Goal: Information Seeking & Learning: Find contact information

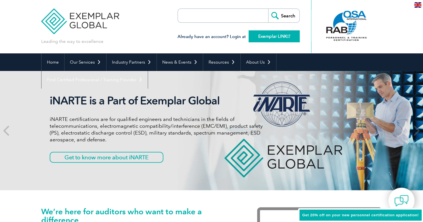
click at [262, 37] on link "Exemplar LINK" at bounding box center [274, 36] width 51 height 12
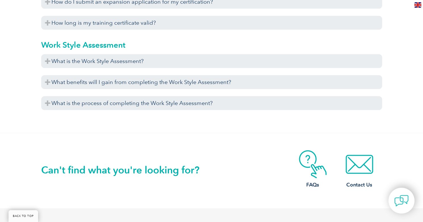
scroll to position [2123, 0]
click at [358, 162] on img at bounding box center [360, 164] width 46 height 28
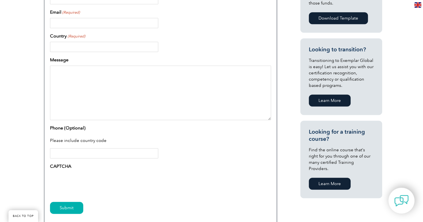
click at [12, 212] on link "BACK TO TOP" at bounding box center [24, 216] width 30 height 12
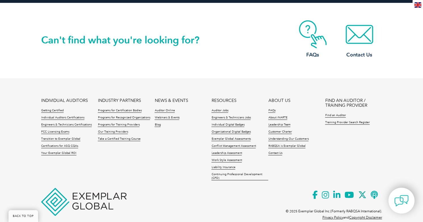
scroll to position [1337, 0]
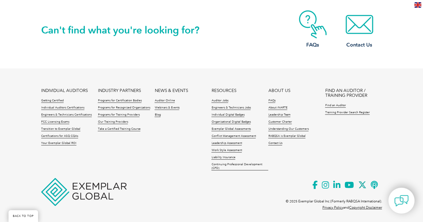
click at [12, 212] on link "BACK TO TOP" at bounding box center [24, 216] width 30 height 12
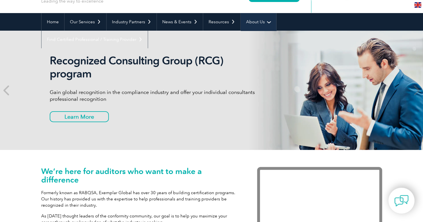
scroll to position [40, 0]
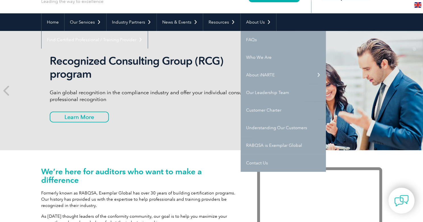
click at [12, 212] on div "We’re here for auditors who want to make a difference Formerly known as RABQSA,…" at bounding box center [211, 211] width 423 height 122
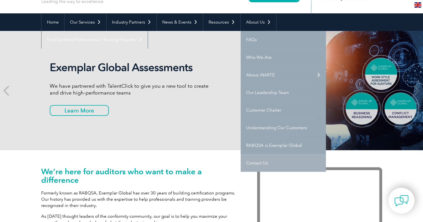
click at [252, 162] on link "Contact Us" at bounding box center [283, 163] width 85 height 18
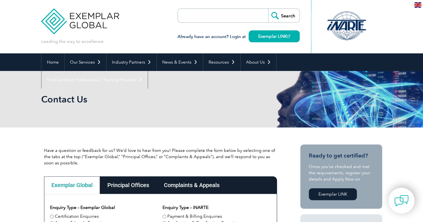
click at [200, 16] on input "search" at bounding box center [211, 16] width 60 height 14
click at [194, 16] on input "search" at bounding box center [211, 16] width 60 height 14
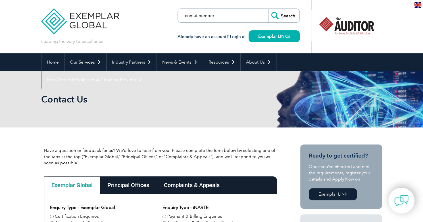
click at [195, 16] on input "contat number" at bounding box center [211, 16] width 60 height 14
type input "contact number"
click at [286, 14] on input "Search" at bounding box center [283, 16] width 31 height 14
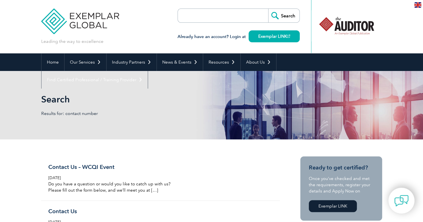
click at [190, 13] on input "search" at bounding box center [211, 16] width 60 height 14
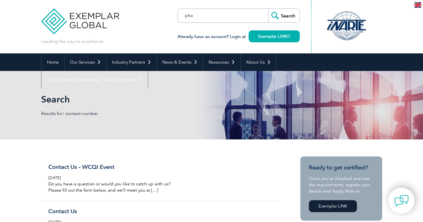
click at [203, 16] on input "pho" at bounding box center [211, 16] width 60 height 14
type input "phone auustralia"
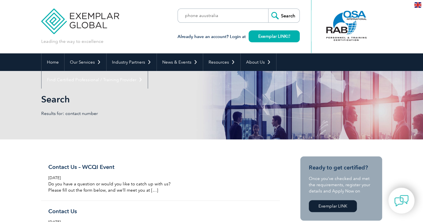
click at [285, 16] on input "Search" at bounding box center [283, 16] width 31 height 14
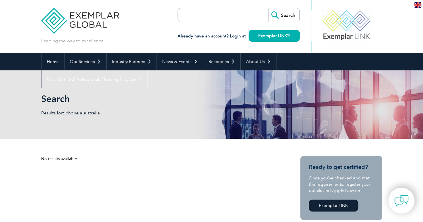
scroll to position [2, 0]
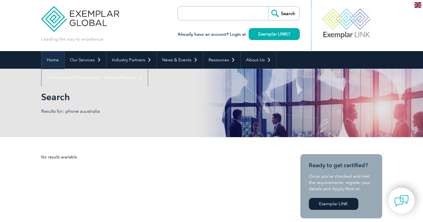
click at [56, 61] on link "Home" at bounding box center [53, 60] width 23 height 18
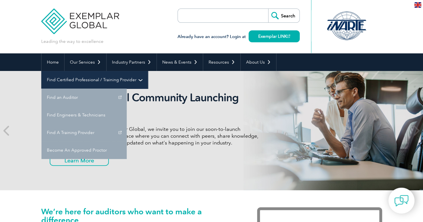
click at [148, 71] on link "Find Certified Professional / Training Provider" at bounding box center [95, 80] width 106 height 18
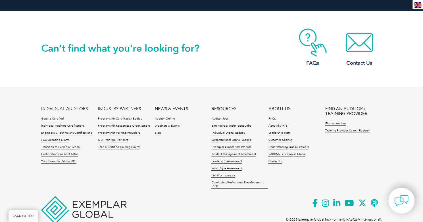
scroll to position [1337, 0]
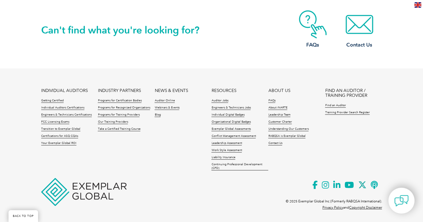
click at [11, 212] on link "BACK TO TOP" at bounding box center [24, 216] width 30 height 12
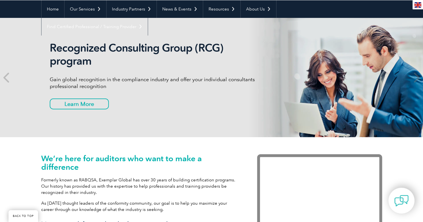
scroll to position [0, 0]
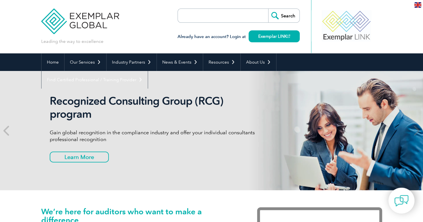
click at [230, 169] on div "Recognized Consulting Group (RCG) program Gain global recognition in the compli…" at bounding box center [211, 130] width 341 height 119
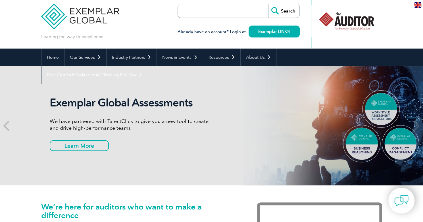
scroll to position [5, 0]
